Goal: Task Accomplishment & Management: Complete application form

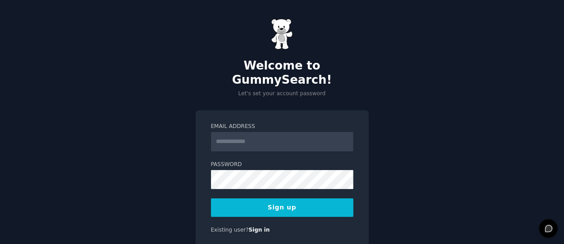
click at [248, 132] on input "Email Address" at bounding box center [282, 141] width 142 height 19
type input "**********"
click at [279, 198] on button "Sign up" at bounding box center [282, 207] width 142 height 19
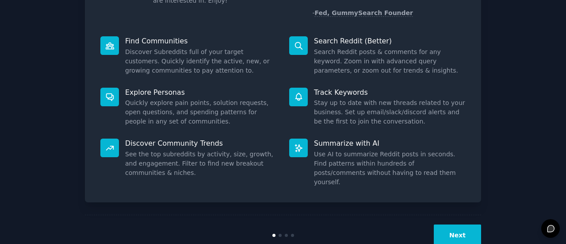
scroll to position [102, 0]
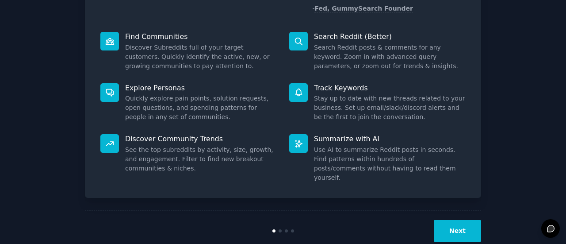
click at [461, 220] on button "Next" at bounding box center [457, 231] width 47 height 22
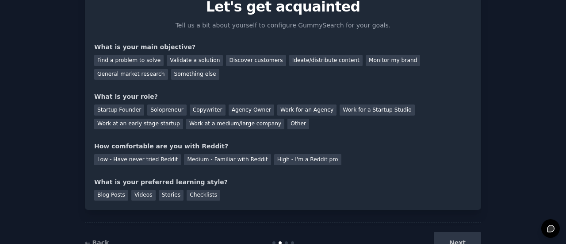
scroll to position [28, 0]
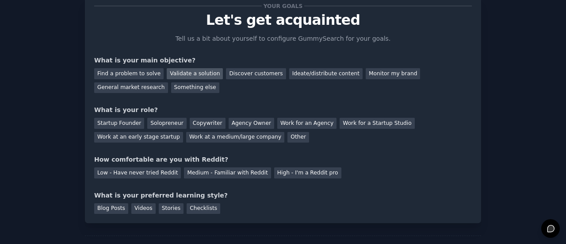
click at [181, 74] on div "Validate a solution" at bounding box center [195, 73] width 56 height 11
click at [168, 82] on div "General market research" at bounding box center [131, 87] width 74 height 11
click at [187, 76] on div "Validate a solution" at bounding box center [195, 73] width 56 height 11
click at [107, 123] on div "Startup Founder" at bounding box center [119, 123] width 50 height 11
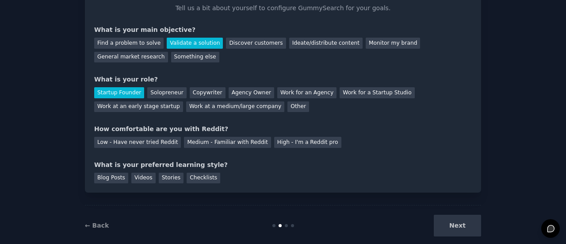
scroll to position [73, 0]
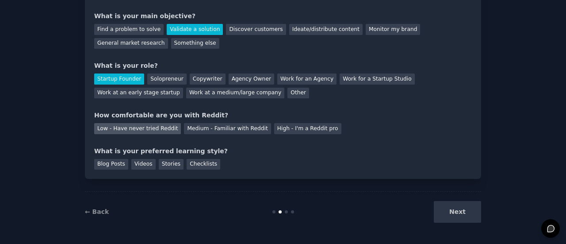
click at [157, 127] on div "Low - Have never tried Reddit" at bounding box center [137, 128] width 87 height 11
click at [99, 164] on div "Blog Posts" at bounding box center [111, 164] width 34 height 11
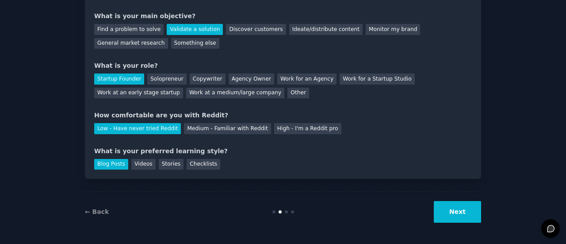
click at [448, 208] on button "Next" at bounding box center [457, 212] width 47 height 22
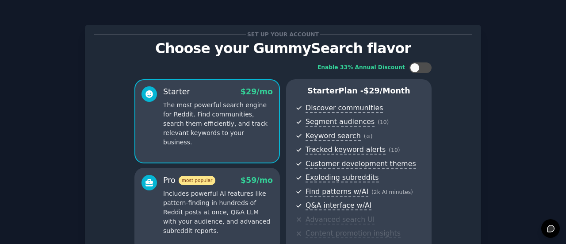
click at [547, 227] on icon at bounding box center [550, 228] width 7 height 7
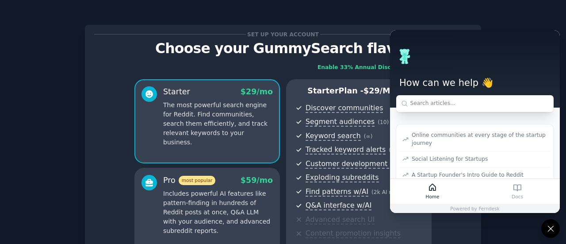
click at [547, 227] on icon at bounding box center [550, 228] width 9 height 9
